Goal: Find specific page/section: Find specific page/section

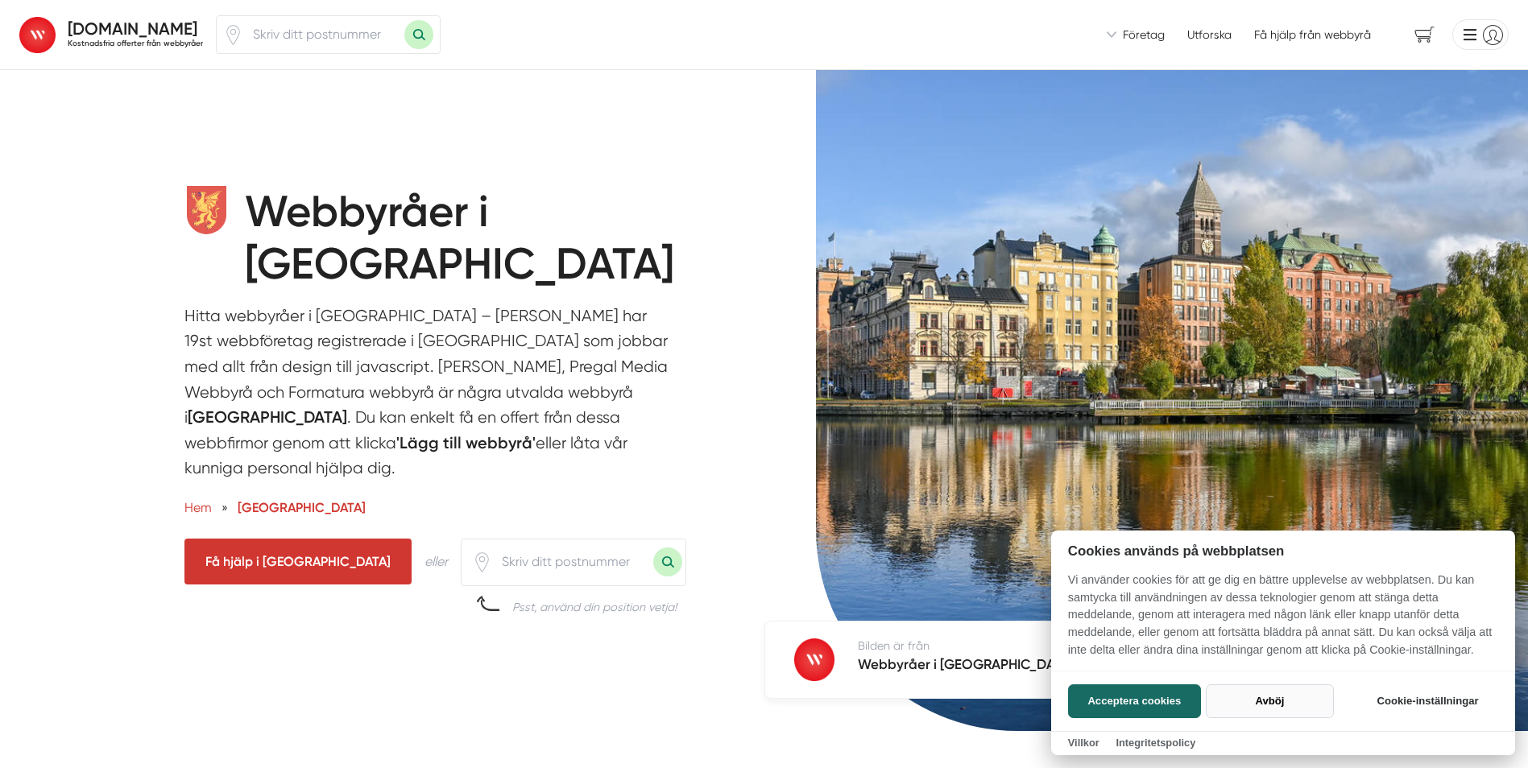
click at [1248, 694] on button "Avböj" at bounding box center [1270, 701] width 128 height 34
checkbox input "false"
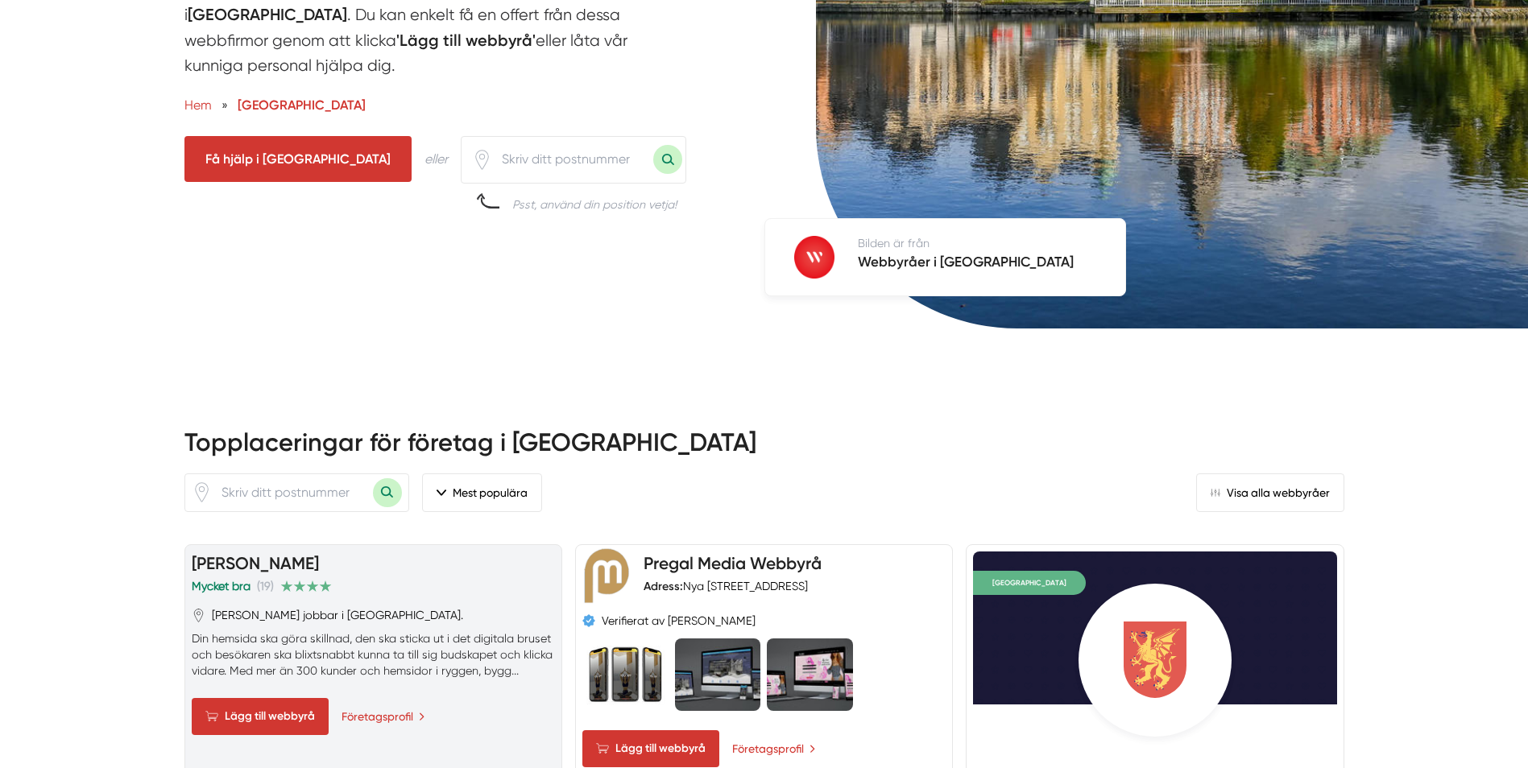
scroll to position [161, 0]
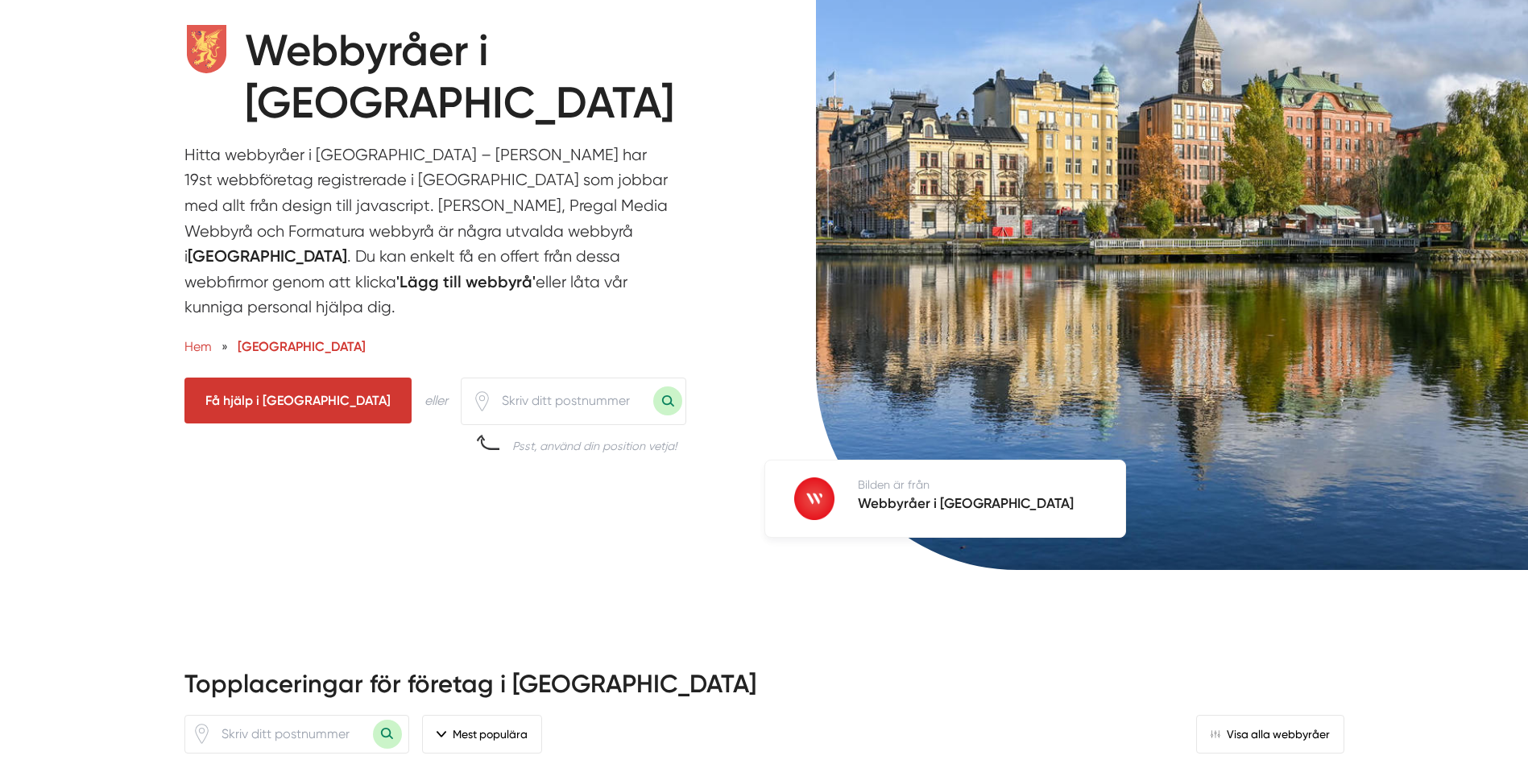
click at [492, 399] on input "number" at bounding box center [572, 401] width 161 height 37
type input "59993"
click at [653, 398] on button "Sök med postnummer" at bounding box center [667, 401] width 29 height 29
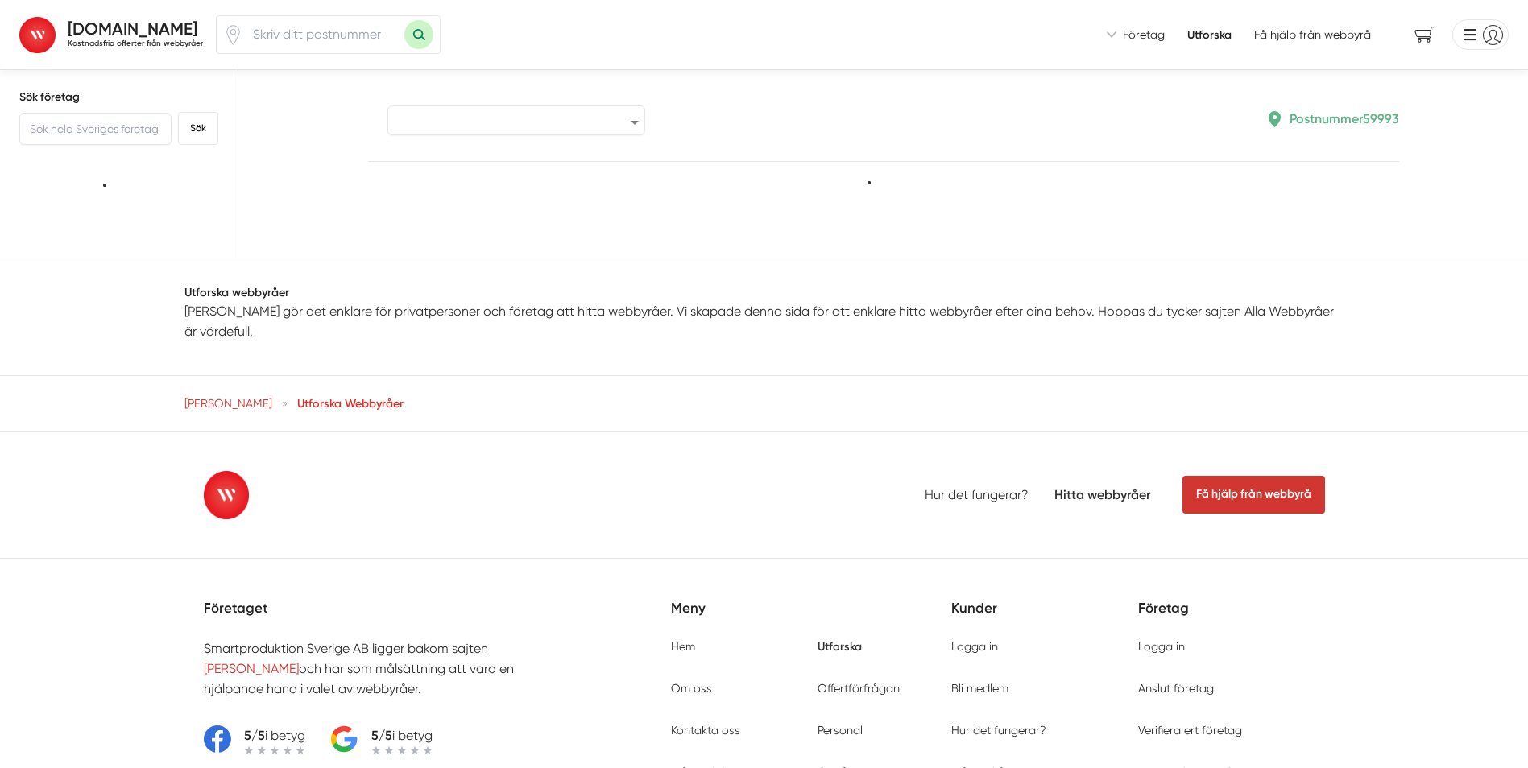
type input "59993"
